Goal: Task Accomplishment & Management: Manage account settings

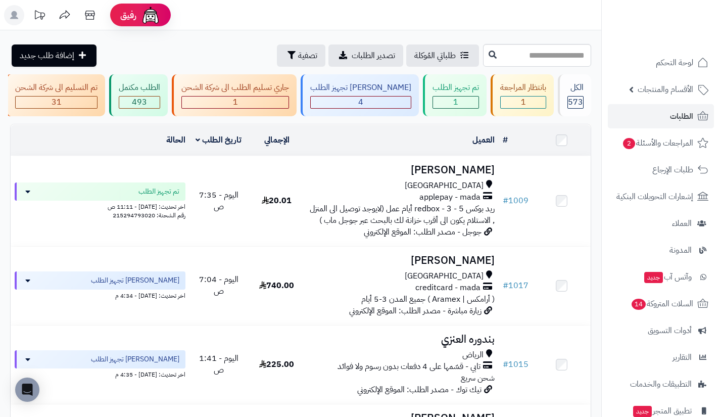
click at [182, 44] on div "طلباتي المُوكلة تصدير الطلبات تصفية إضافة طلب جديد" at bounding box center [300, 55] width 601 height 23
click at [89, 14] on icon at bounding box center [90, 15] width 10 height 9
click at [567, 60] on input "text" at bounding box center [537, 55] width 108 height 23
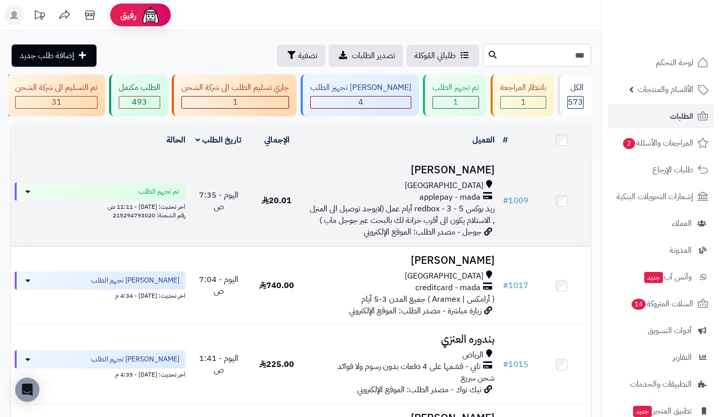
type input "***"
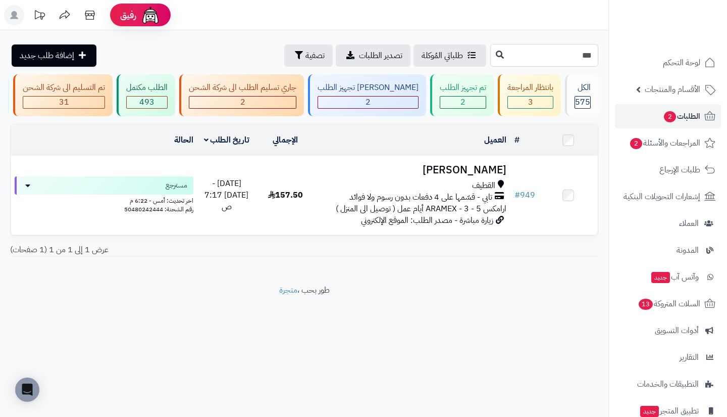
click at [556, 58] on input "***" at bounding box center [544, 55] width 108 height 23
type input "***"
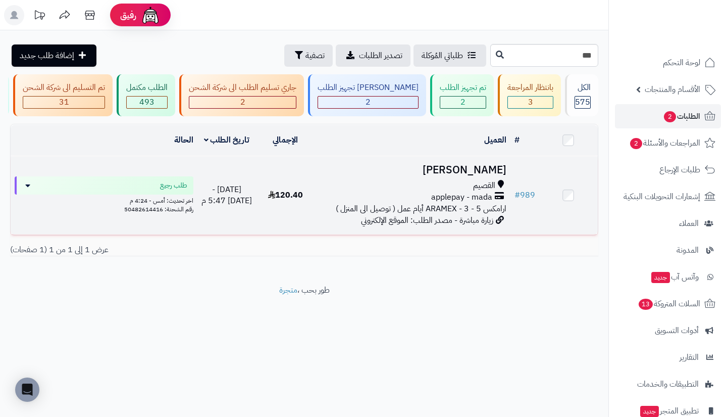
click at [485, 215] on span "ارامكس ARAMEX - 3 - 5 أيام عمل ( توصيل الى المنزل )" at bounding box center [421, 208] width 171 height 12
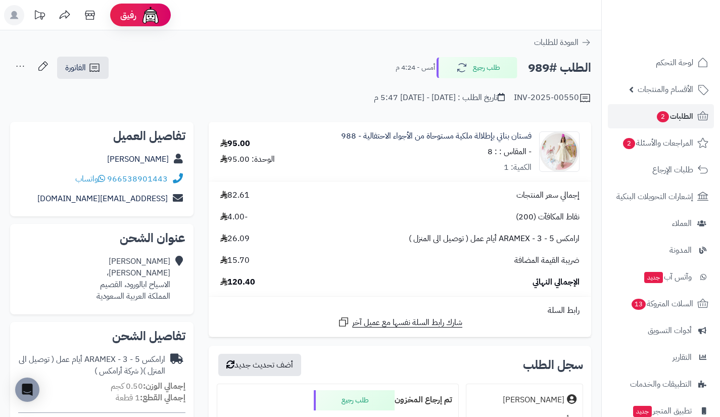
click at [638, 115] on link "الطلبات 2" at bounding box center [660, 116] width 106 height 24
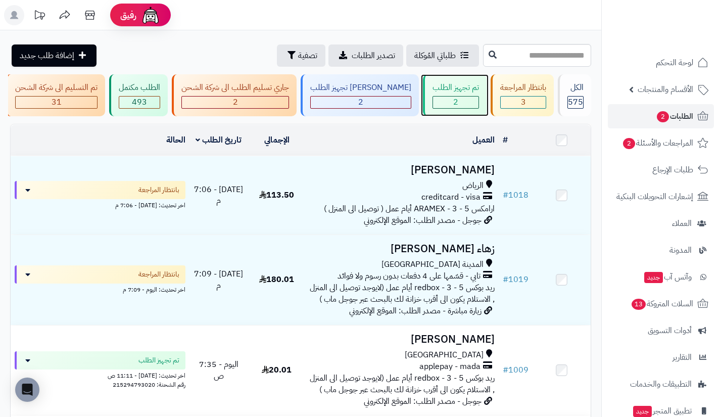
click at [459, 100] on div "2" at bounding box center [455, 102] width 45 height 12
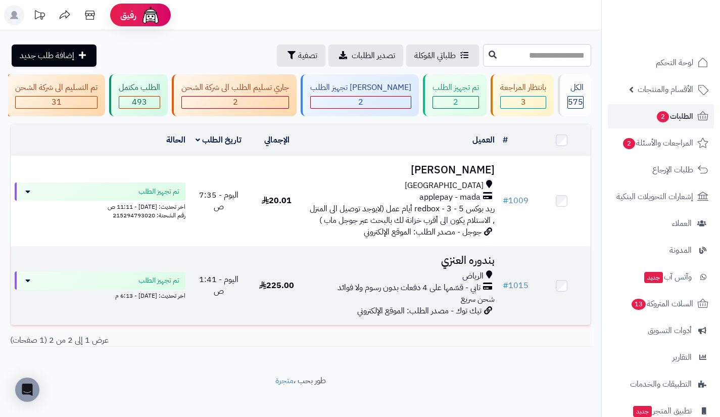
click at [459, 305] on div "الرياض تابي - قسّمها على 4 دفعات بدون رسوم ولا فوائد شحن سريع" at bounding box center [402, 287] width 185 height 35
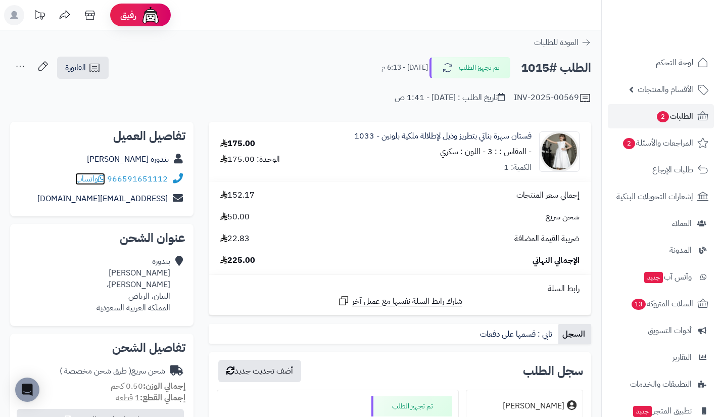
click at [88, 179] on span "واتساب" at bounding box center [90, 179] width 30 height 12
click at [625, 119] on link "الطلبات 2" at bounding box center [660, 116] width 106 height 24
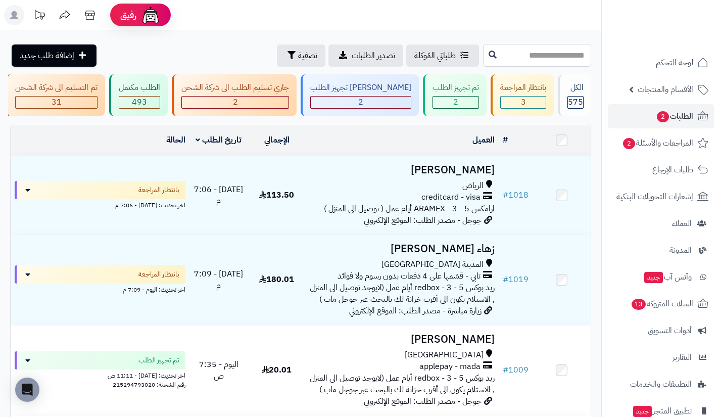
click at [533, 55] on input "text" at bounding box center [537, 55] width 108 height 23
type input "***"
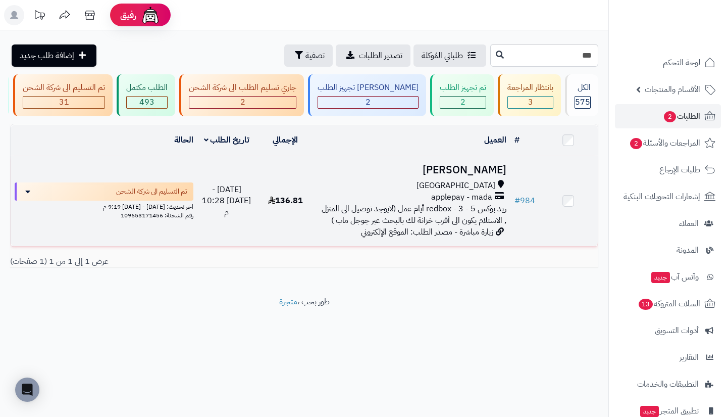
click at [471, 217] on span "ريد بوكس redbox - 3 - 5 أيام عمل (لايوجد توصيل الى المنزل , الاستلام يكون الى أ…" at bounding box center [414, 214] width 185 height 24
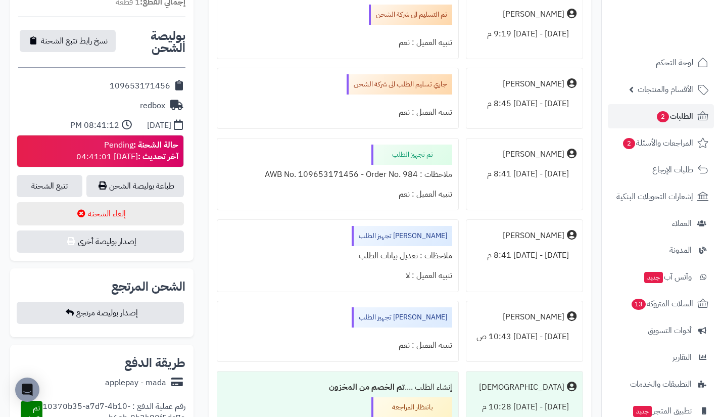
scroll to position [417, 0]
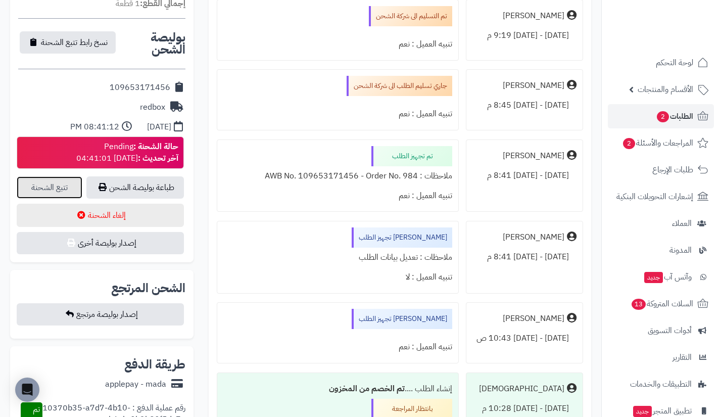
click at [68, 184] on link "تتبع الشحنة" at bounding box center [50, 187] width 66 height 22
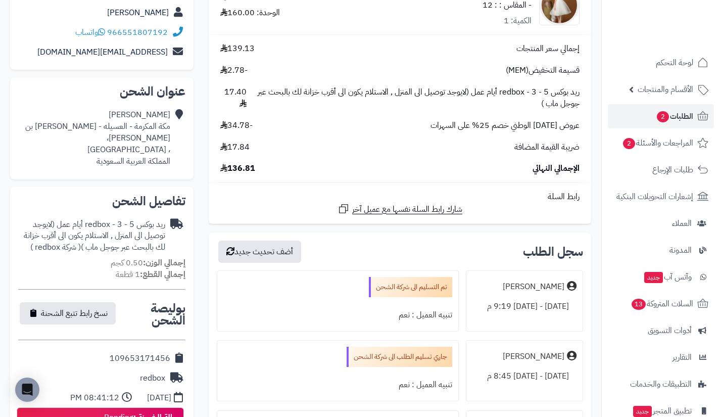
scroll to position [69, 0]
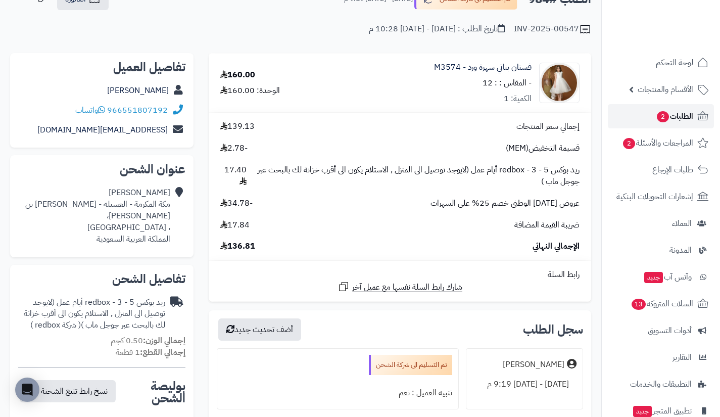
click at [628, 104] on link "الطلبات 2" at bounding box center [660, 116] width 106 height 24
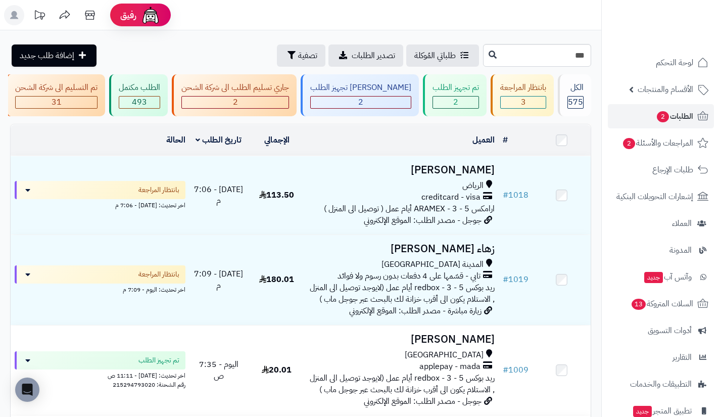
type input "***"
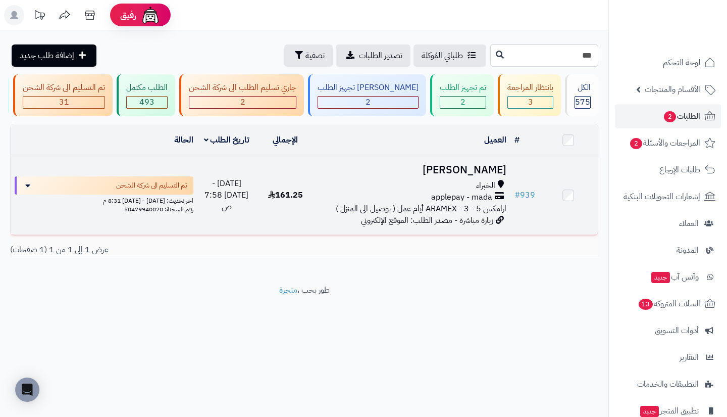
click at [483, 212] on span "ارامكس ARAMEX - 3 - 5 أيام عمل ( توصيل الى المنزل )" at bounding box center [421, 208] width 171 height 12
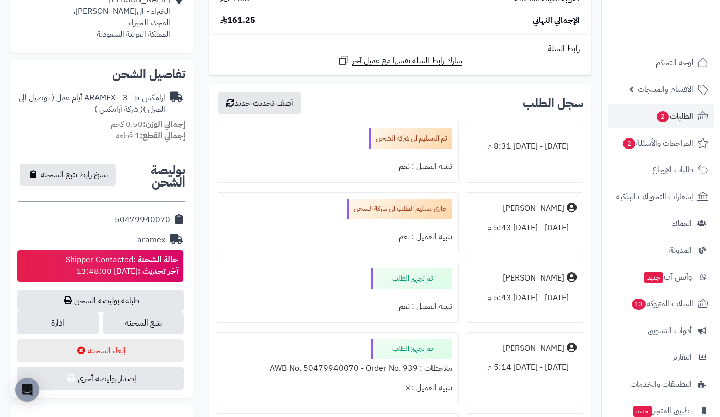
scroll to position [262, 0]
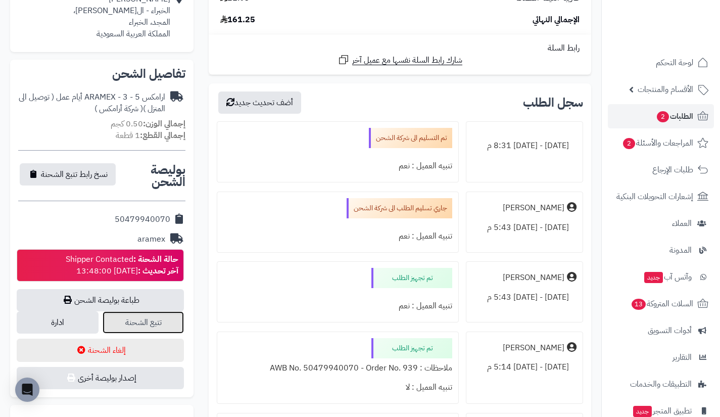
click at [175, 318] on link "تتبع الشحنة" at bounding box center [144, 322] width 82 height 22
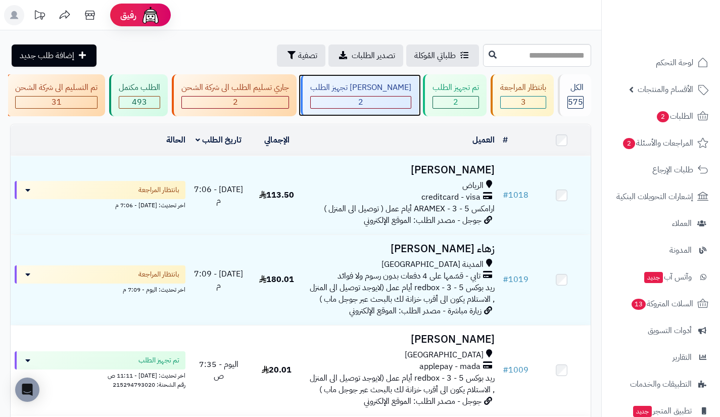
click at [402, 101] on div "2" at bounding box center [361, 102] width 100 height 12
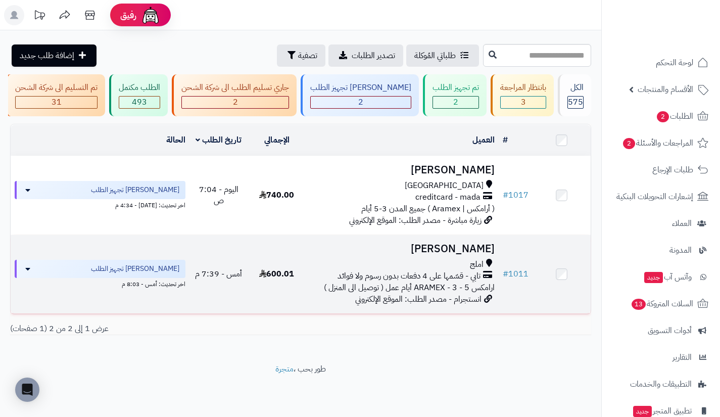
click at [469, 281] on span "تابي - قسّمها على 4 دفعات بدون رسوم ولا فوائد" at bounding box center [408, 276] width 143 height 12
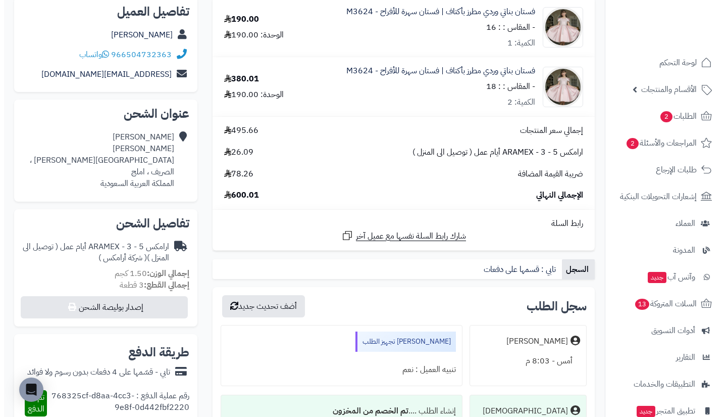
scroll to position [125, 0]
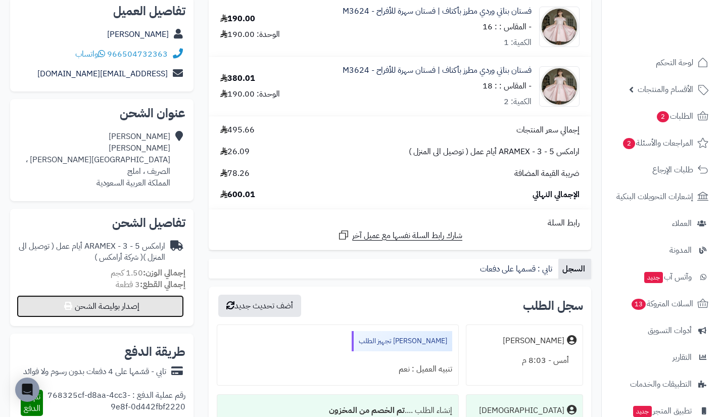
click at [174, 310] on button "إصدار بوليصة الشحن" at bounding box center [100, 306] width 167 height 22
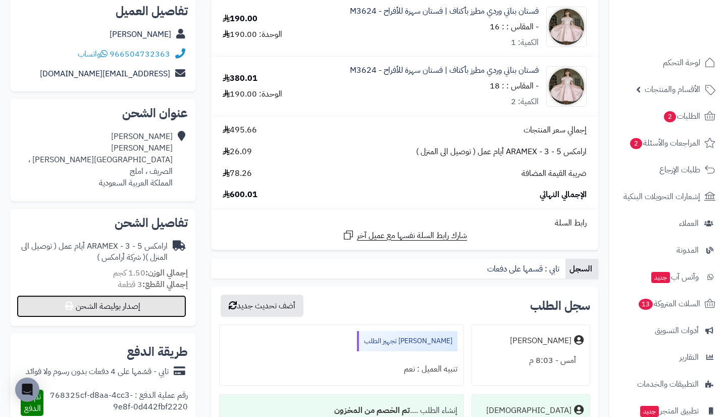
select select "******"
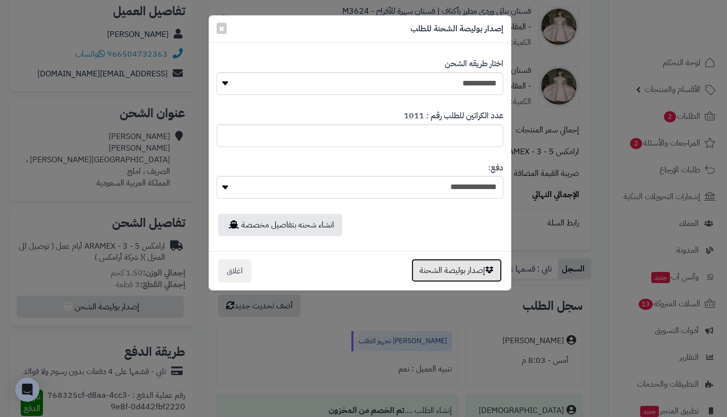
click at [459, 267] on button "إصدار بوليصة الشحنة" at bounding box center [457, 270] width 90 height 23
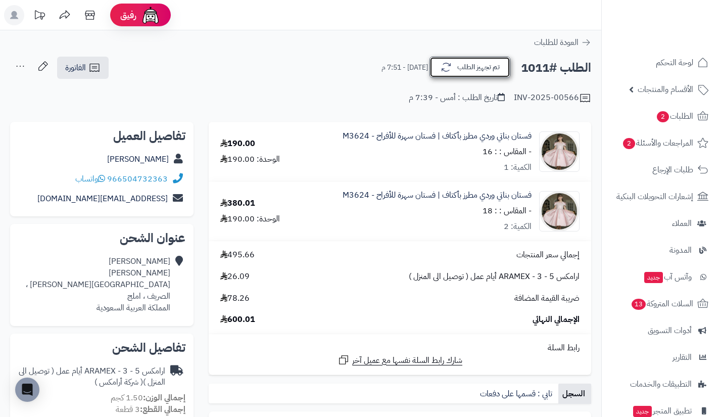
click at [455, 74] on button "تم تجهيز الطلب" at bounding box center [469, 67] width 81 height 21
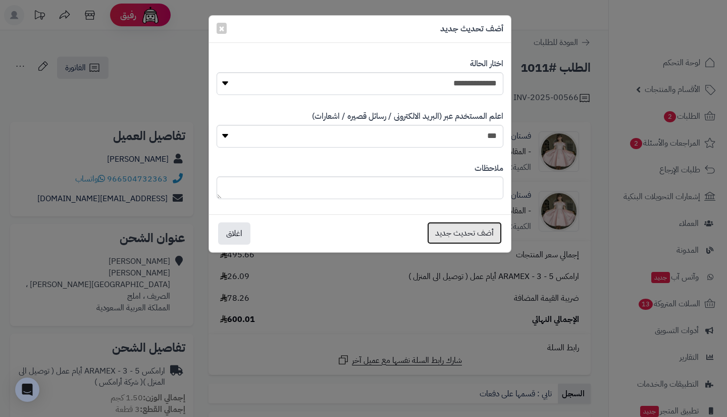
click at [462, 230] on button "أضف تحديث جديد" at bounding box center [464, 233] width 75 height 22
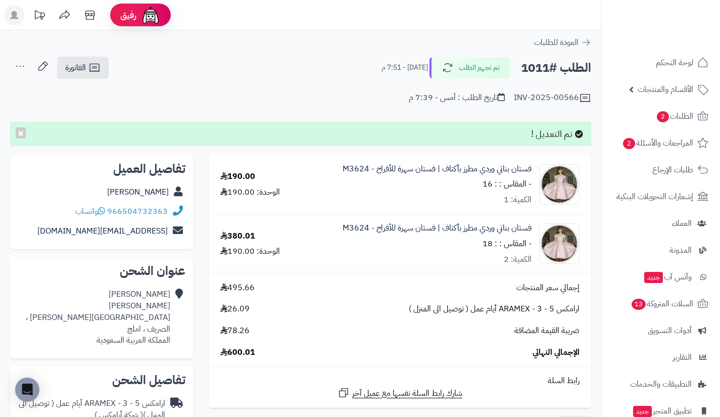
scroll to position [94, 0]
